Goal: Information Seeking & Learning: Learn about a topic

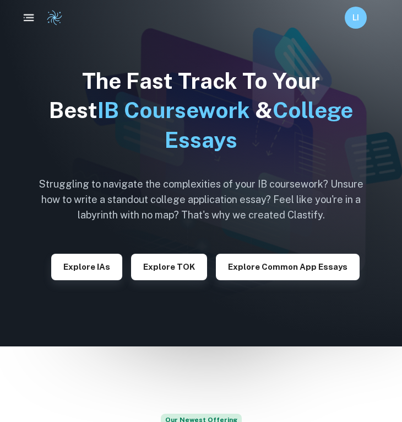
click at [26, 24] on icon "button" at bounding box center [29, 18] width 14 height 14
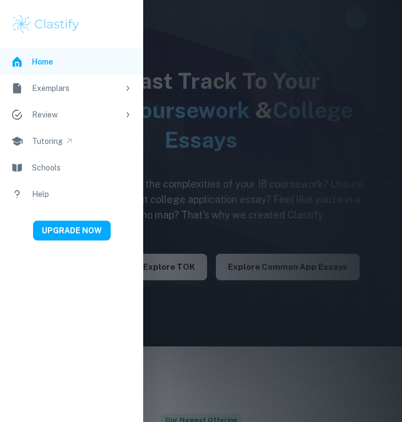
click at [57, 83] on div "Exemplars" at bounding box center [75, 88] width 87 height 12
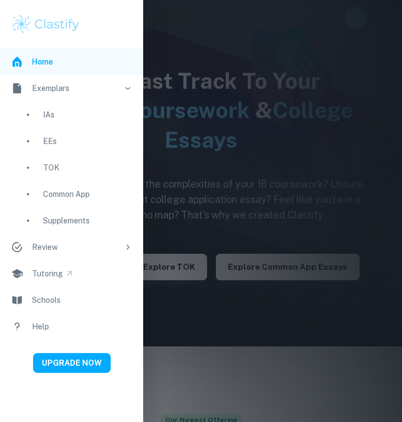
click at [68, 136] on div "EEs" at bounding box center [87, 141] width 89 height 12
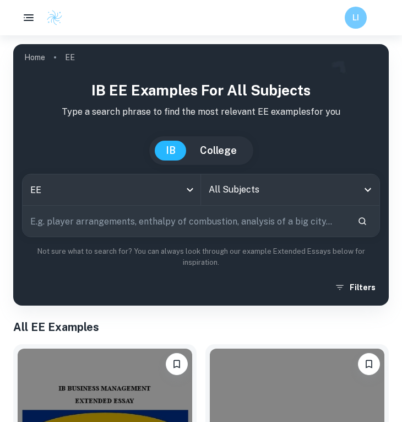
click at [234, 189] on input "All Subjects" at bounding box center [282, 189] width 152 height 21
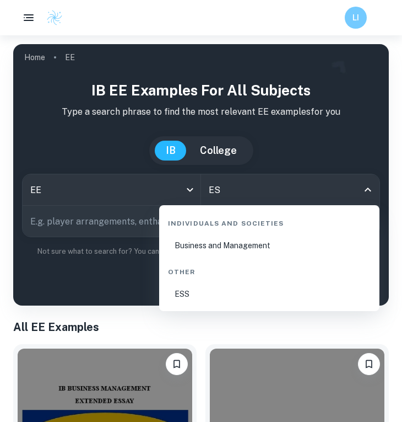
type input "ESS"
click at [209, 297] on li "ESS" at bounding box center [270, 293] width 212 height 25
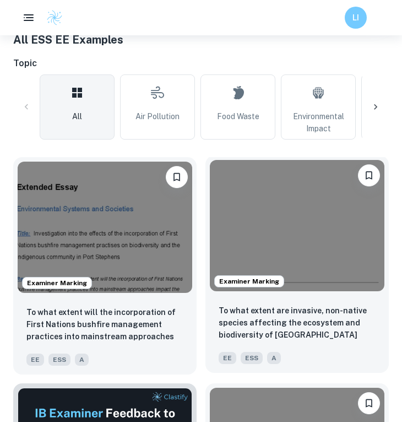
scroll to position [294, 0]
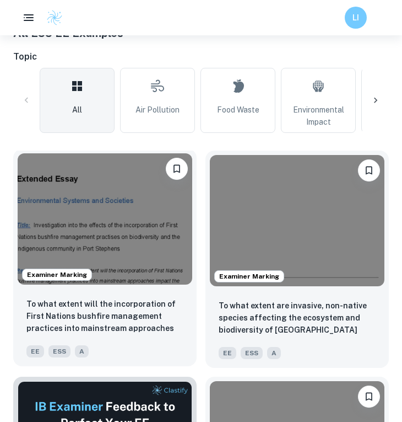
click at [164, 250] on img at bounding box center [105, 218] width 175 height 131
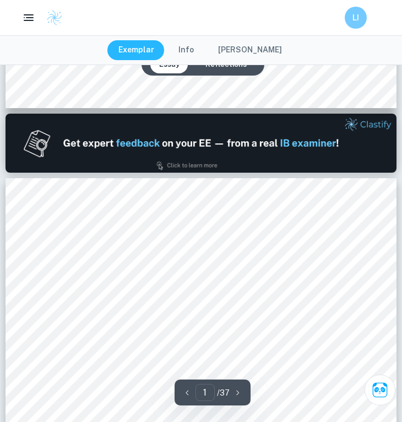
type input "2"
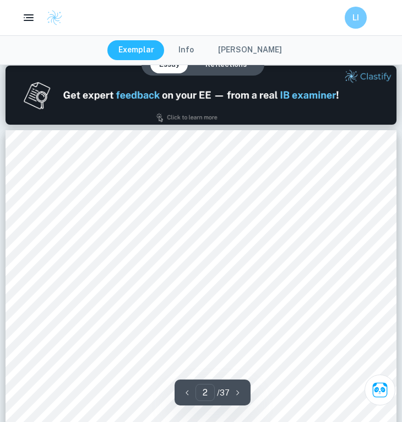
scroll to position [583, 0]
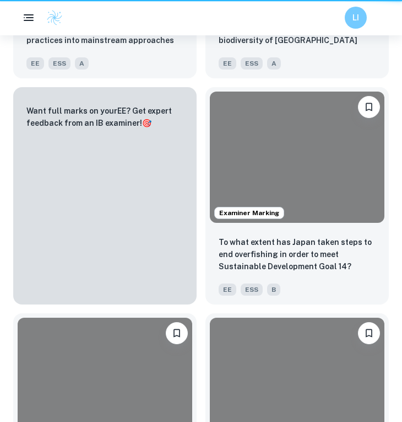
scroll to position [294, 0]
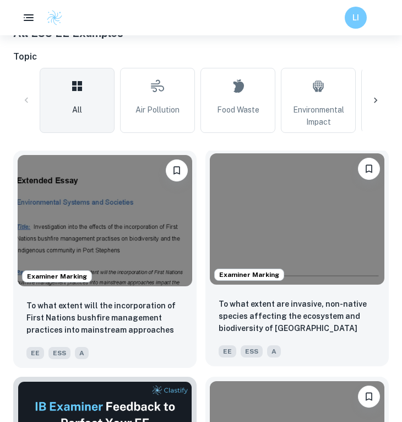
click at [304, 211] on img at bounding box center [297, 218] width 175 height 131
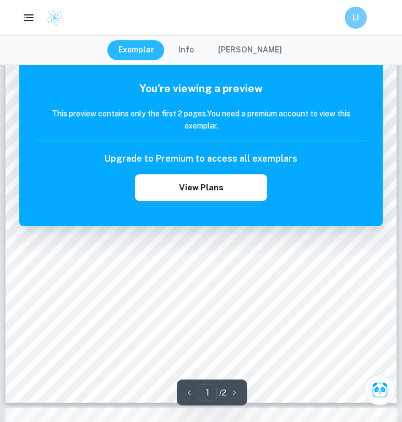
scroll to position [229, 0]
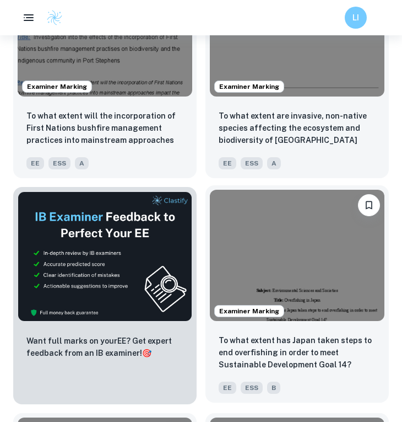
scroll to position [488, 0]
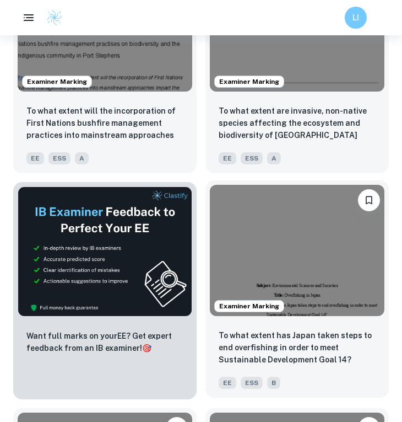
click at [300, 233] on img at bounding box center [297, 250] width 175 height 131
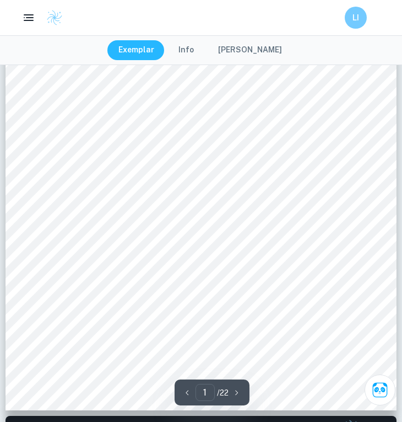
scroll to position [172, 0]
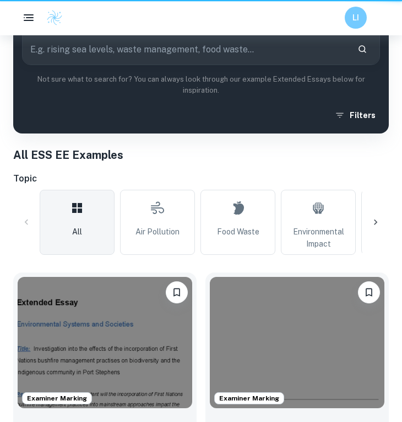
scroll to position [488, 0]
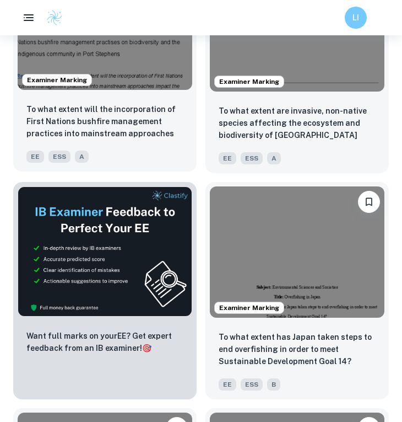
click at [97, 84] on img at bounding box center [105, 24] width 175 height 131
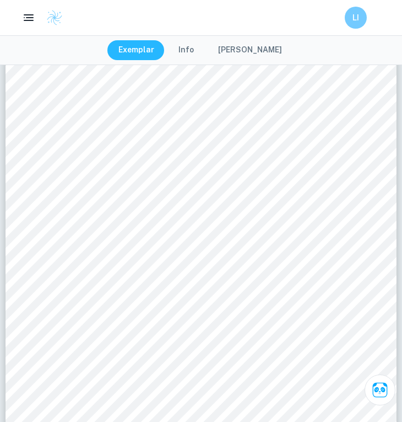
scroll to position [2510, 0]
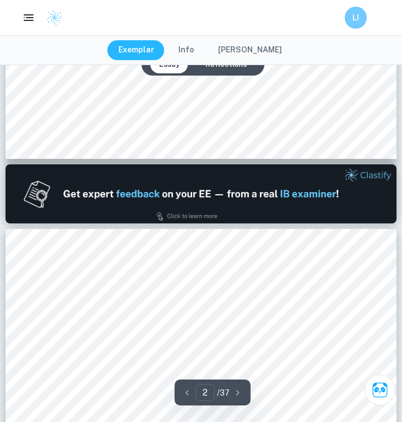
type input "1"
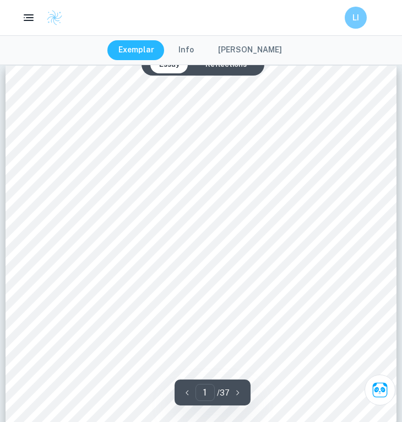
scroll to position [13, 0]
